Goal: Browse casually

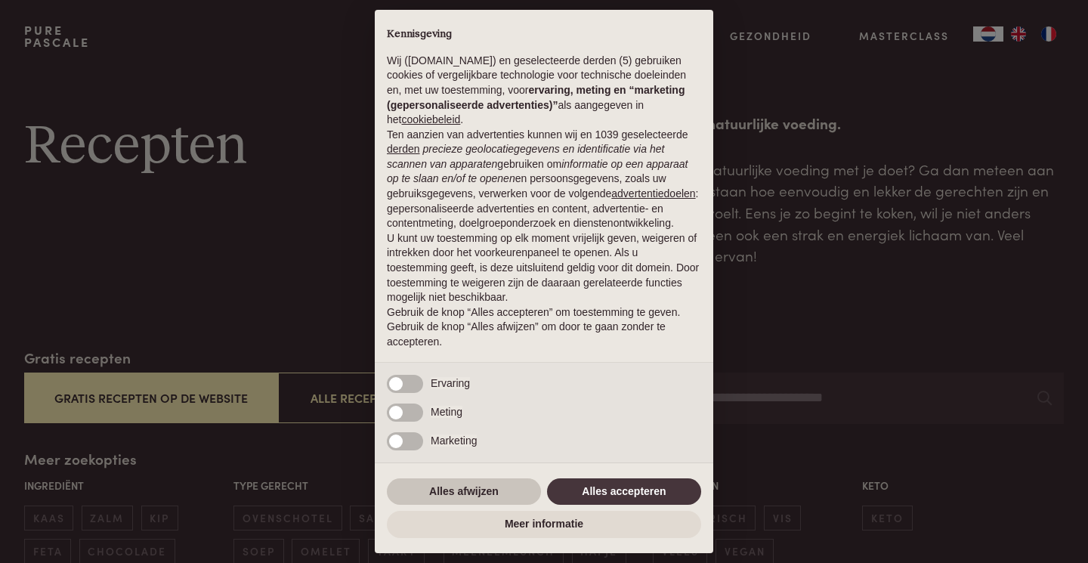
click at [494, 485] on button "Alles afwijzen" at bounding box center [464, 491] width 154 height 27
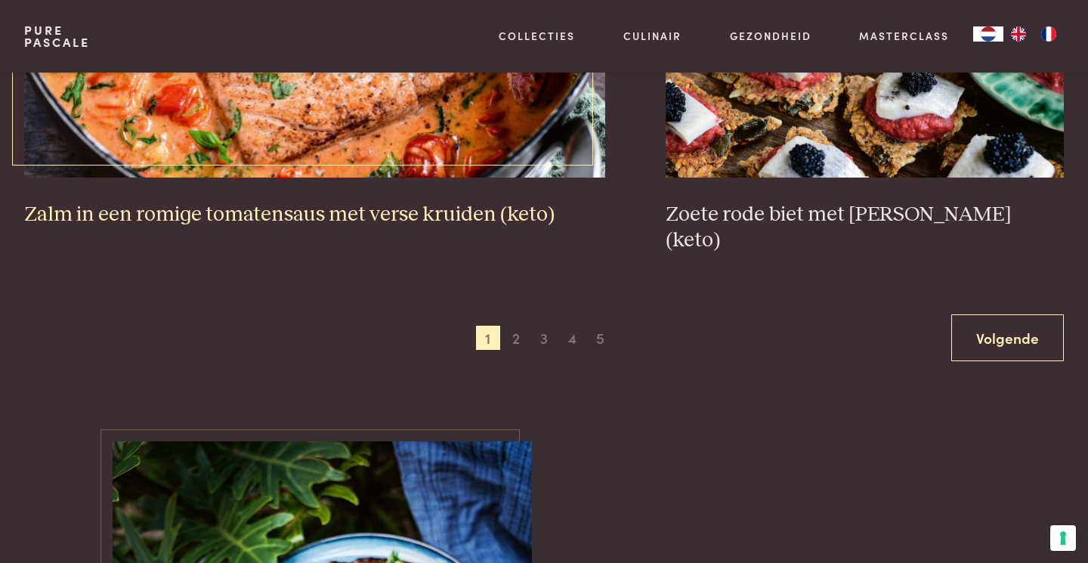
scroll to position [2952, 0]
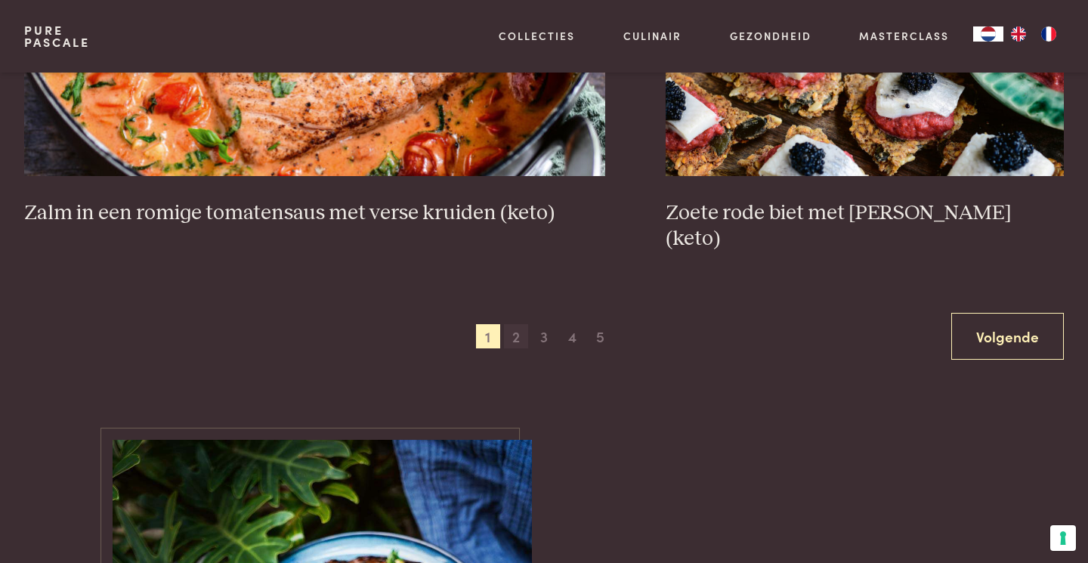
click at [514, 324] on span "2" at bounding box center [516, 336] width 24 height 24
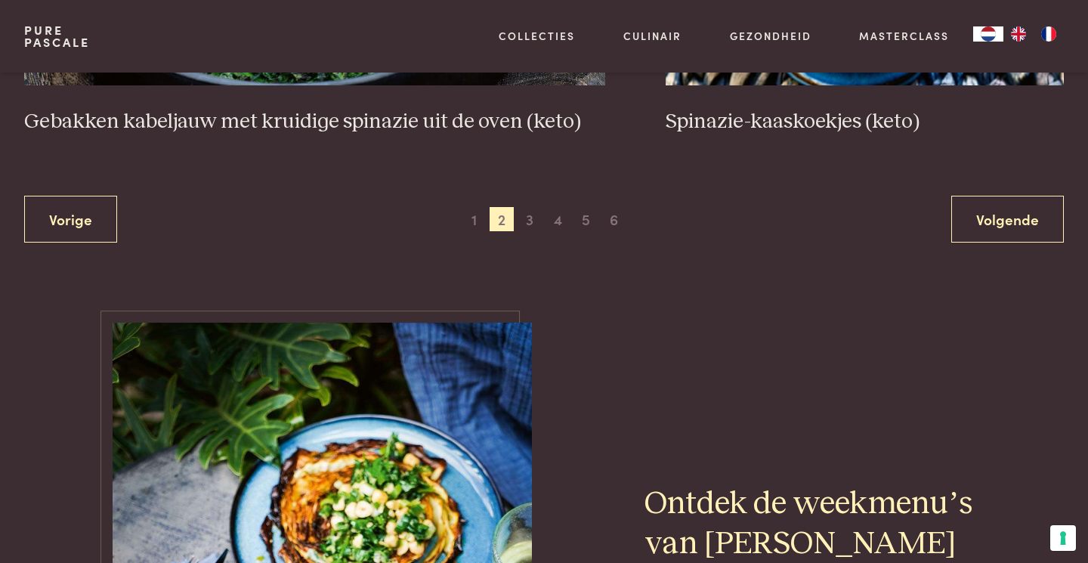
scroll to position [3054, 0]
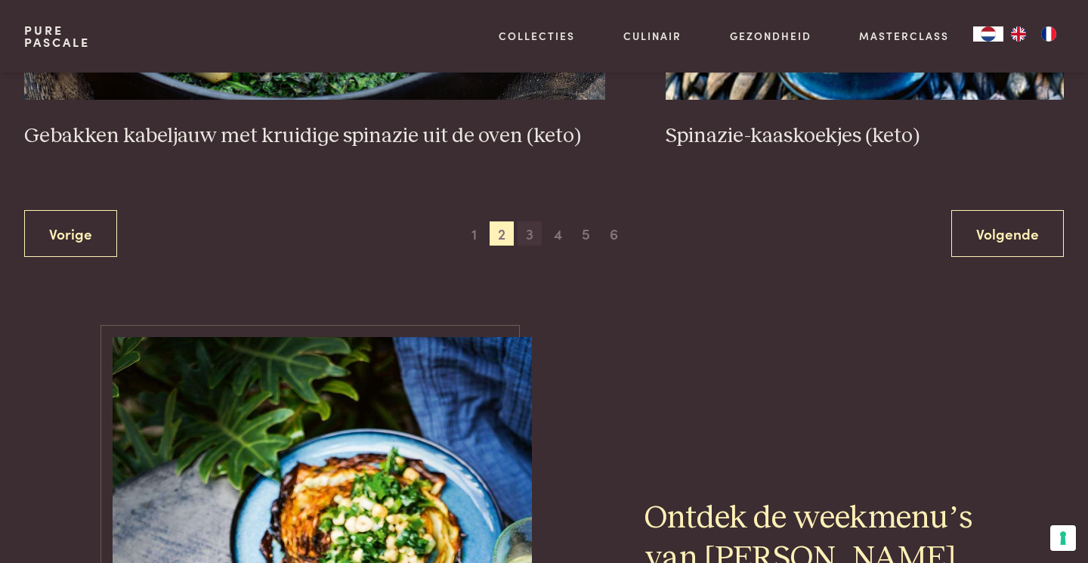
click at [529, 230] on span "3" at bounding box center [529, 233] width 24 height 24
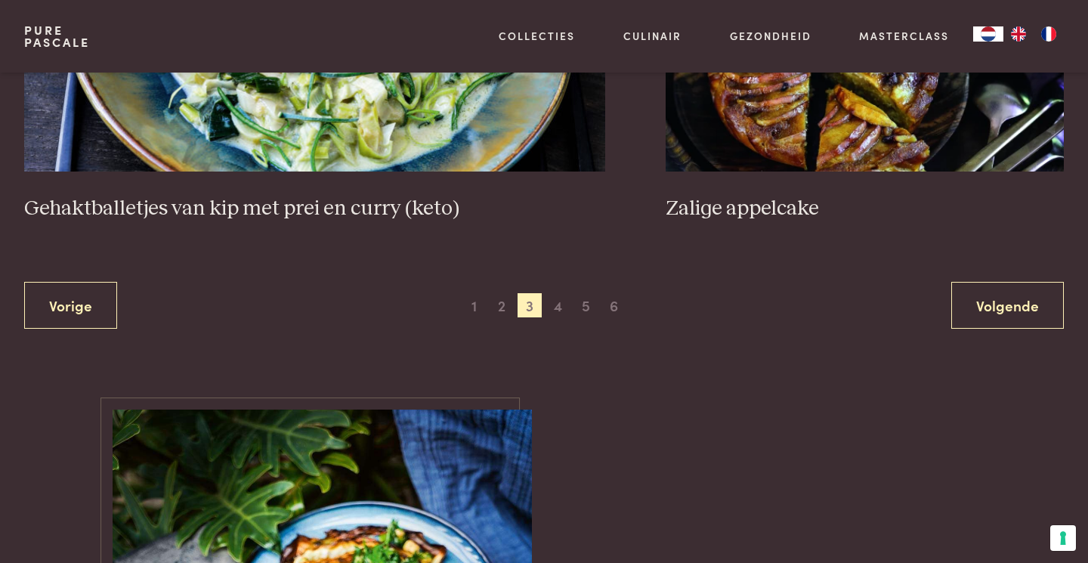
scroll to position [3037, 0]
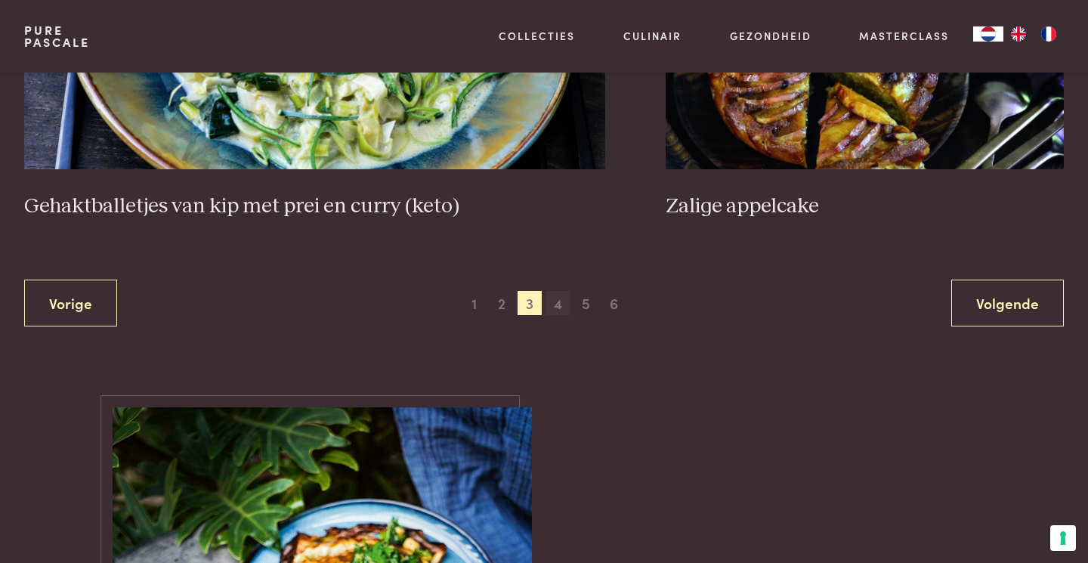
click at [558, 301] on span "4" at bounding box center [558, 303] width 24 height 24
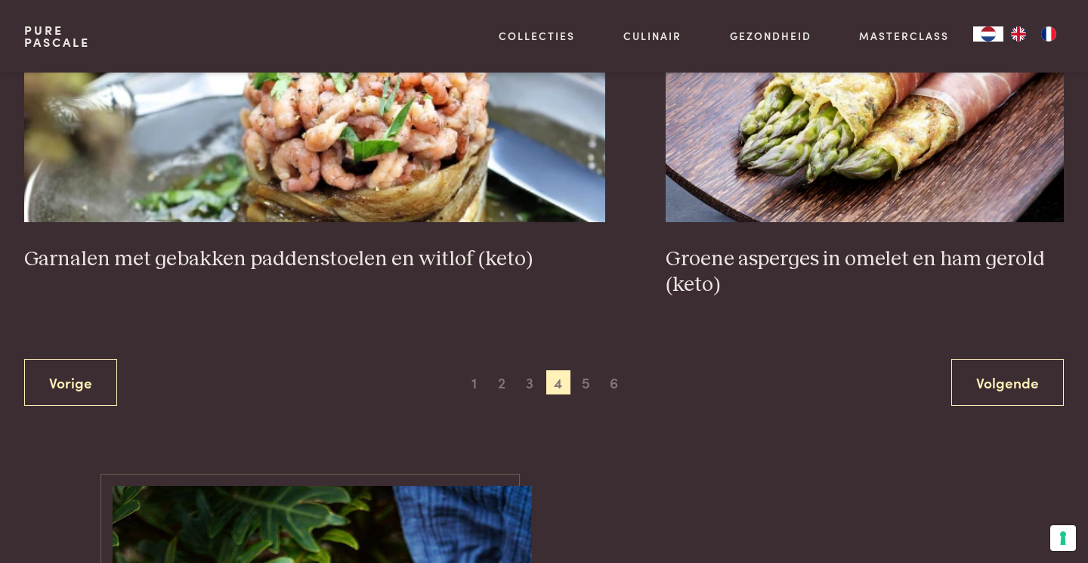
scroll to position [2905, 0]
click at [587, 382] on span "5" at bounding box center [586, 382] width 24 height 24
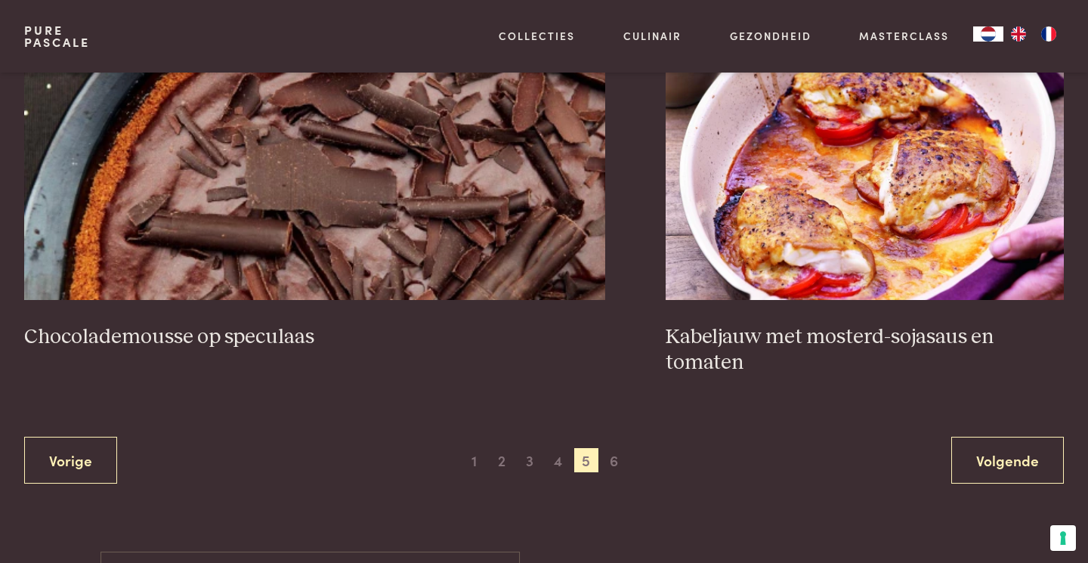
scroll to position [2829, 0]
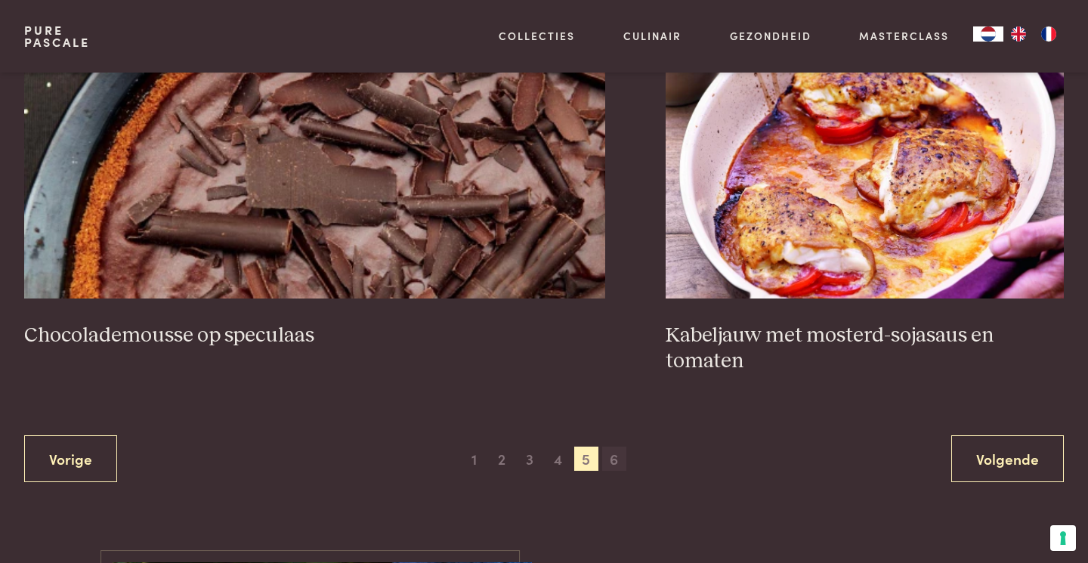
click at [616, 456] on span "6" at bounding box center [614, 458] width 24 height 24
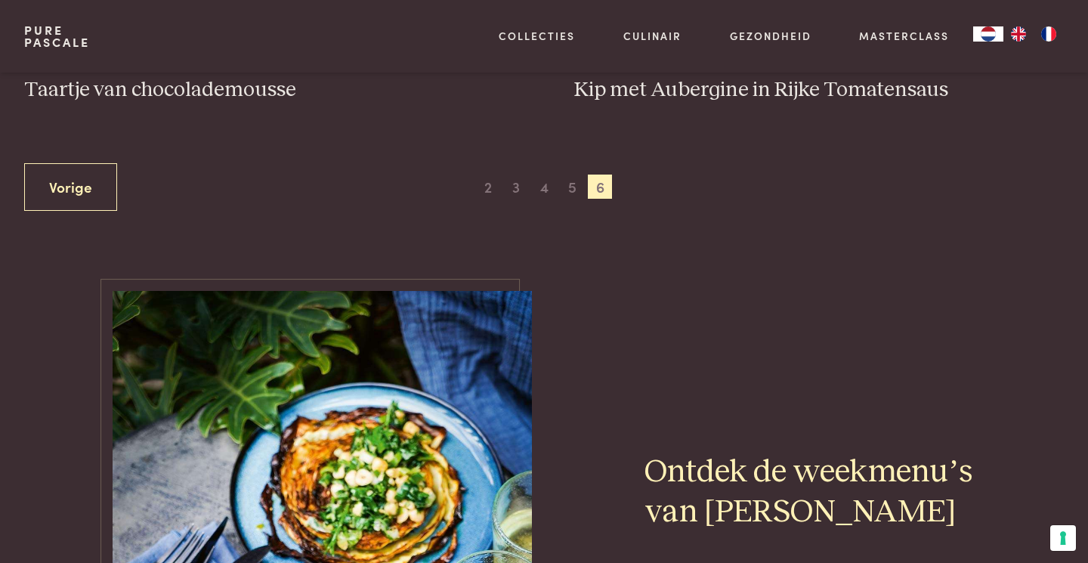
scroll to position [988, 0]
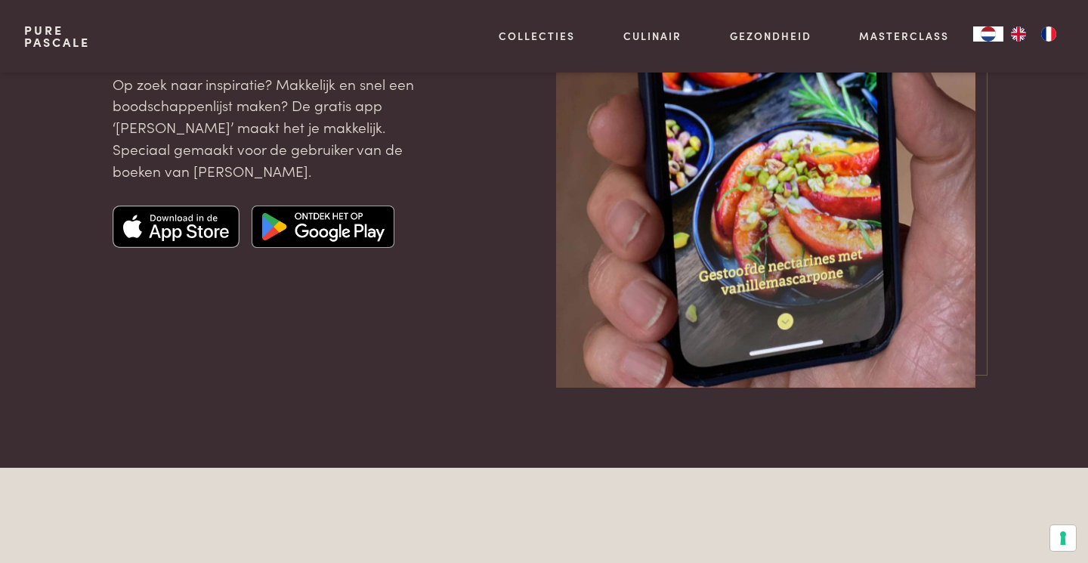
scroll to position [2098, 0]
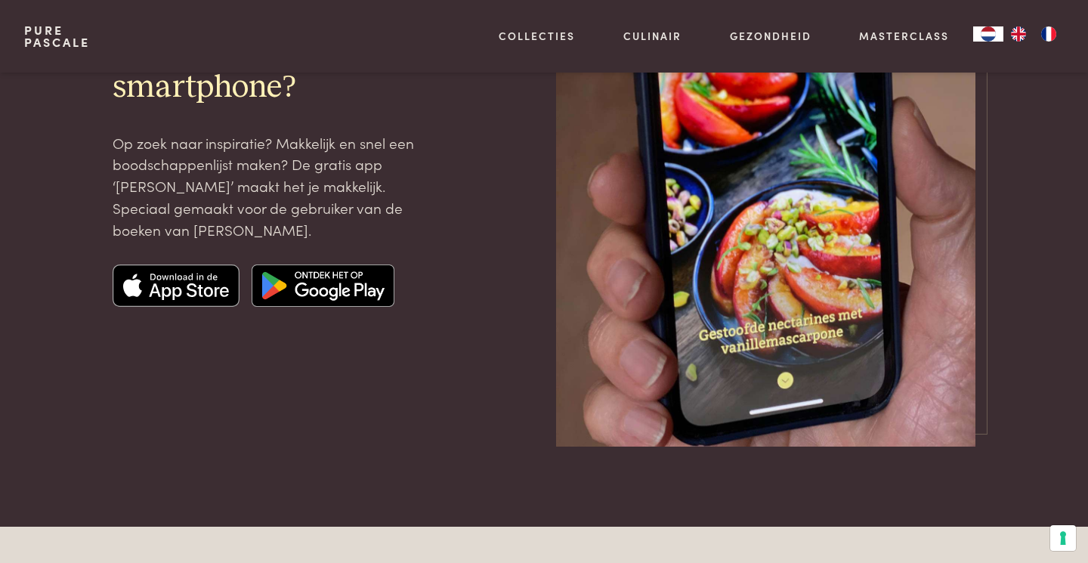
scroll to position [1852, 0]
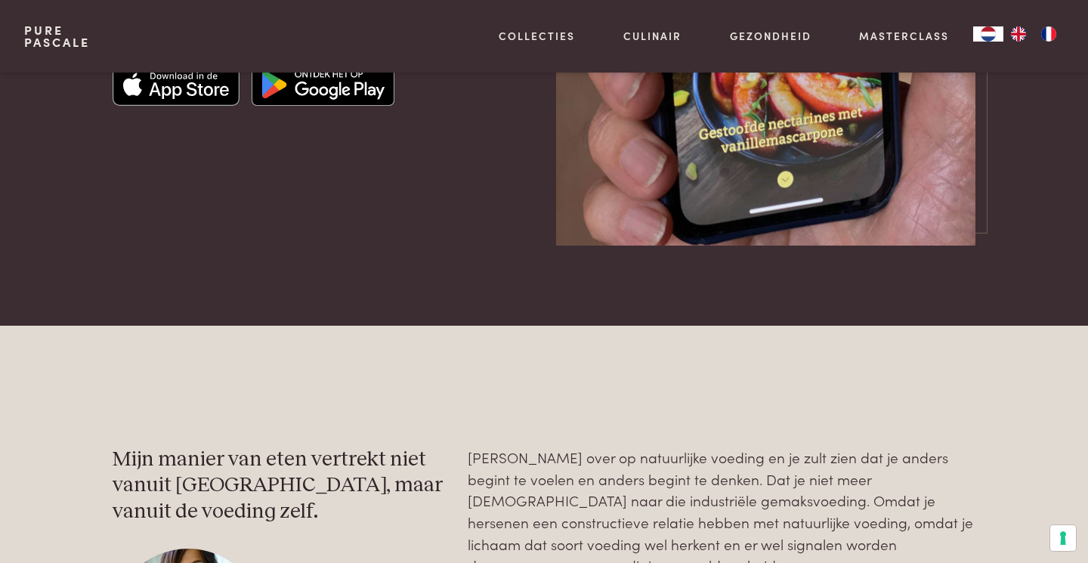
scroll to position [2000, 0]
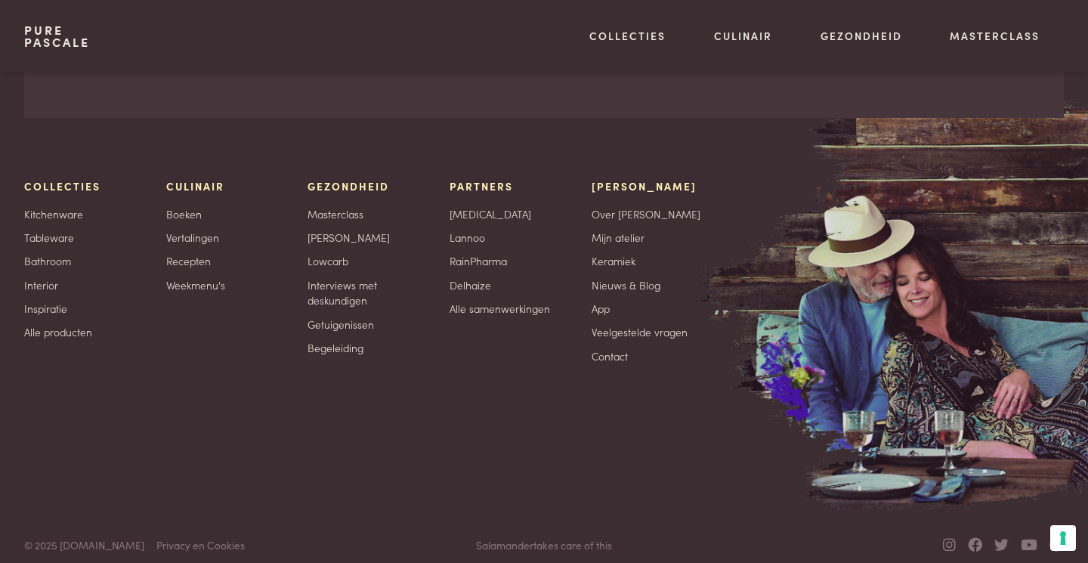
scroll to position [3631, 0]
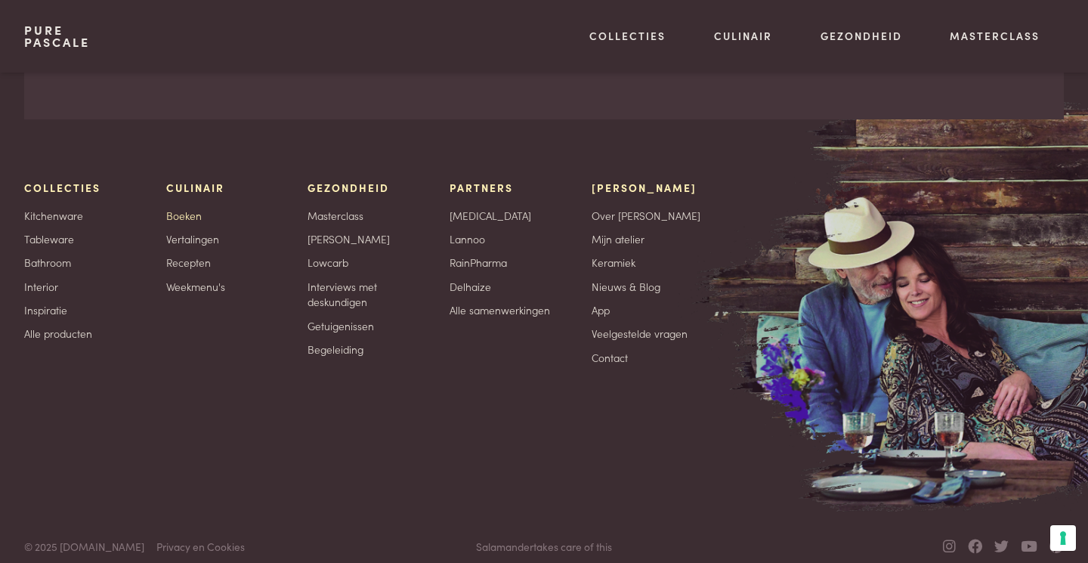
click at [190, 208] on link "Boeken" at bounding box center [184, 216] width 36 height 16
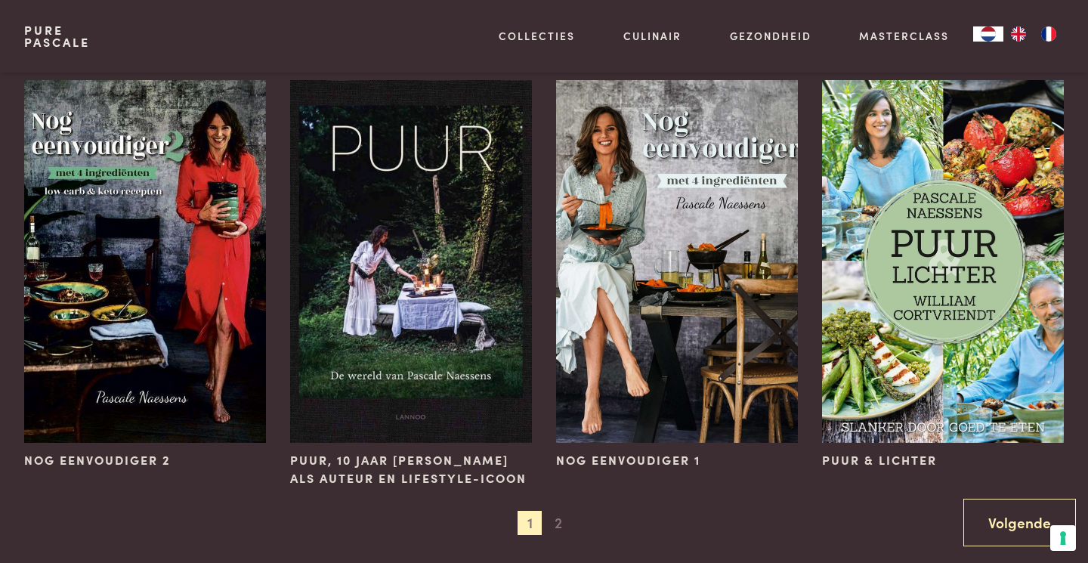
scroll to position [1105, 0]
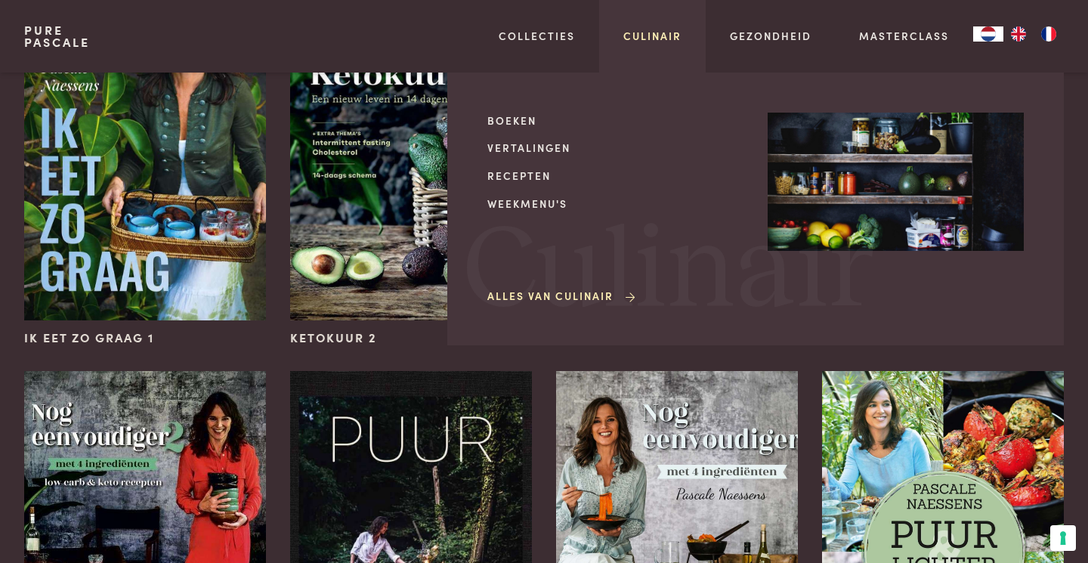
click at [666, 35] on link "Culinair" at bounding box center [652, 36] width 58 height 16
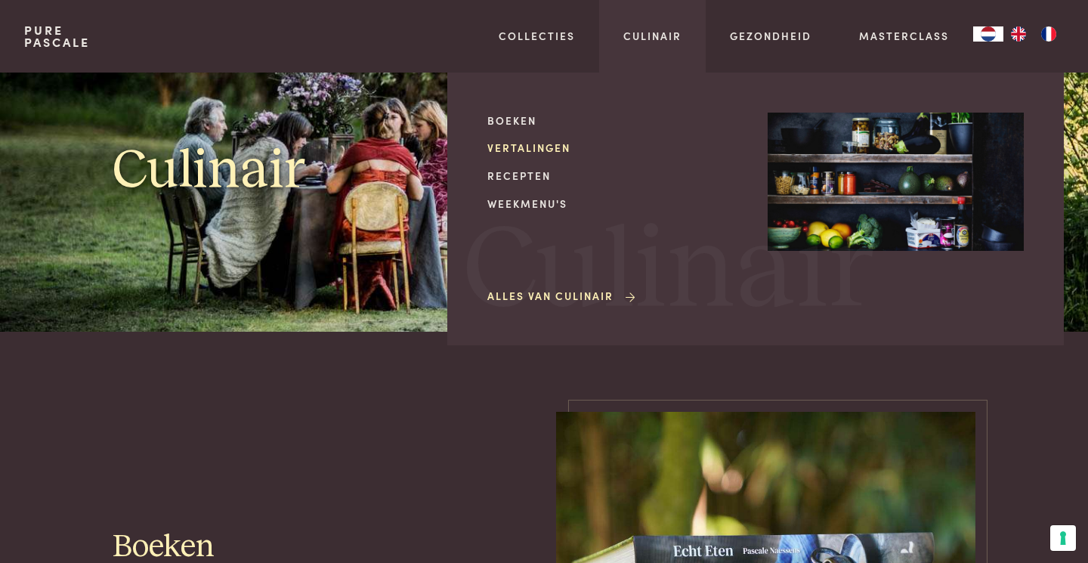
scroll to position [82, 0]
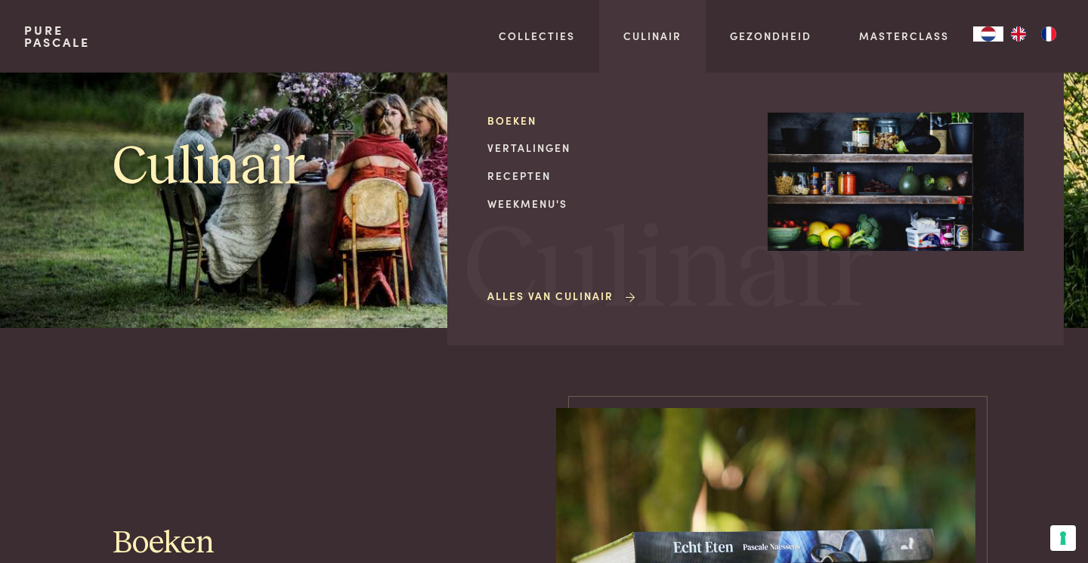
click at [514, 120] on link "Boeken" at bounding box center [615, 121] width 256 height 16
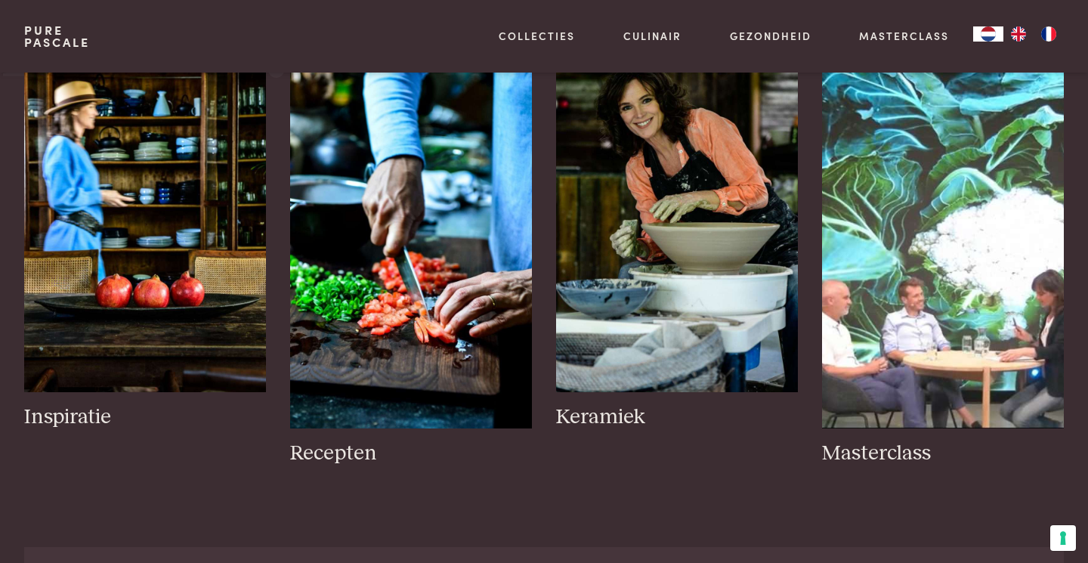
scroll to position [2028, 0]
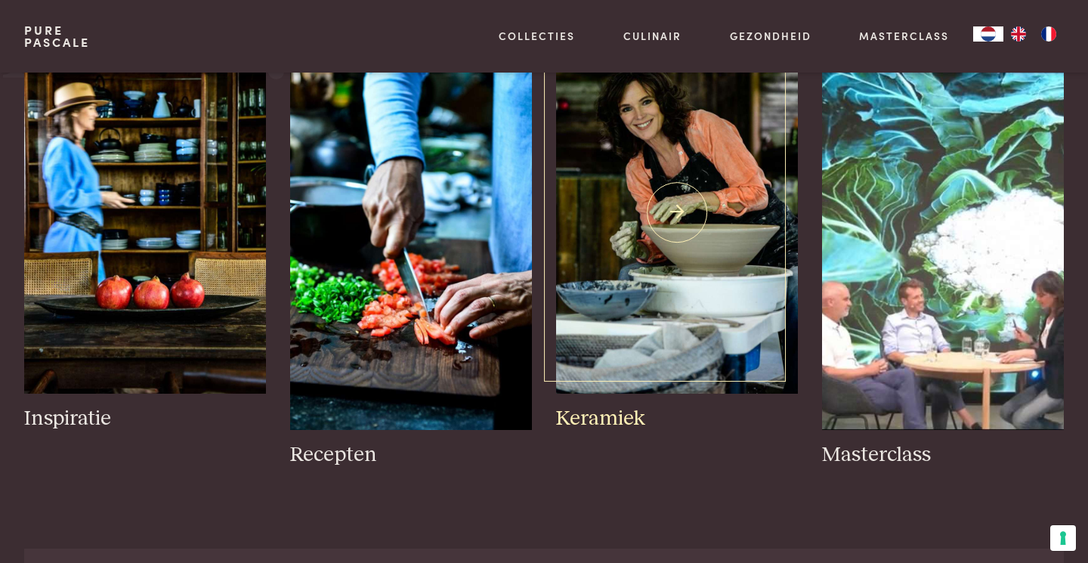
click at [677, 208] on img at bounding box center [677, 212] width 242 height 363
